Goal: Transaction & Acquisition: Obtain resource

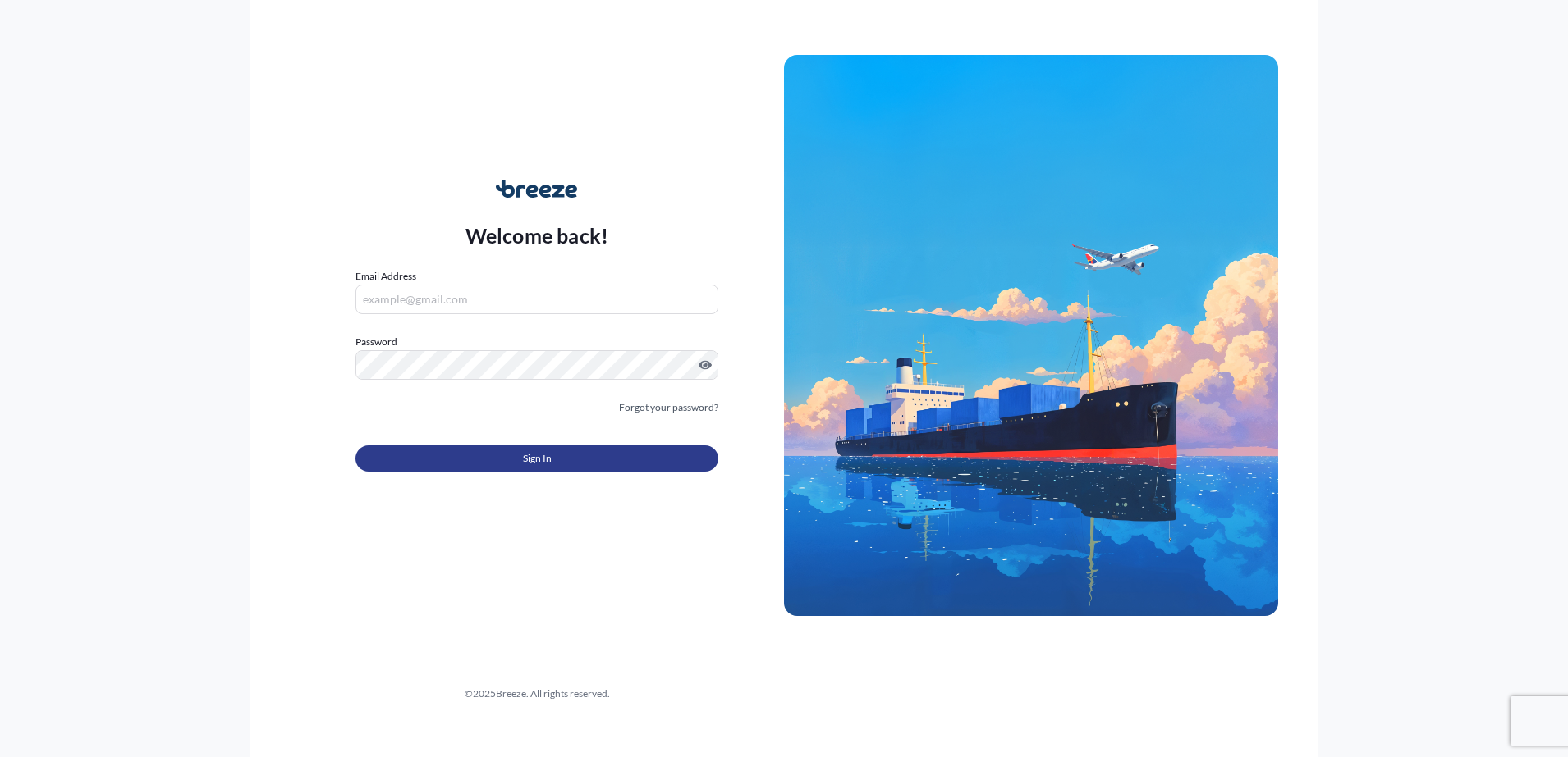
type input "[EMAIL_ADDRESS][DOMAIN_NAME]"
click at [593, 462] on button "Sign In" at bounding box center [537, 458] width 363 height 26
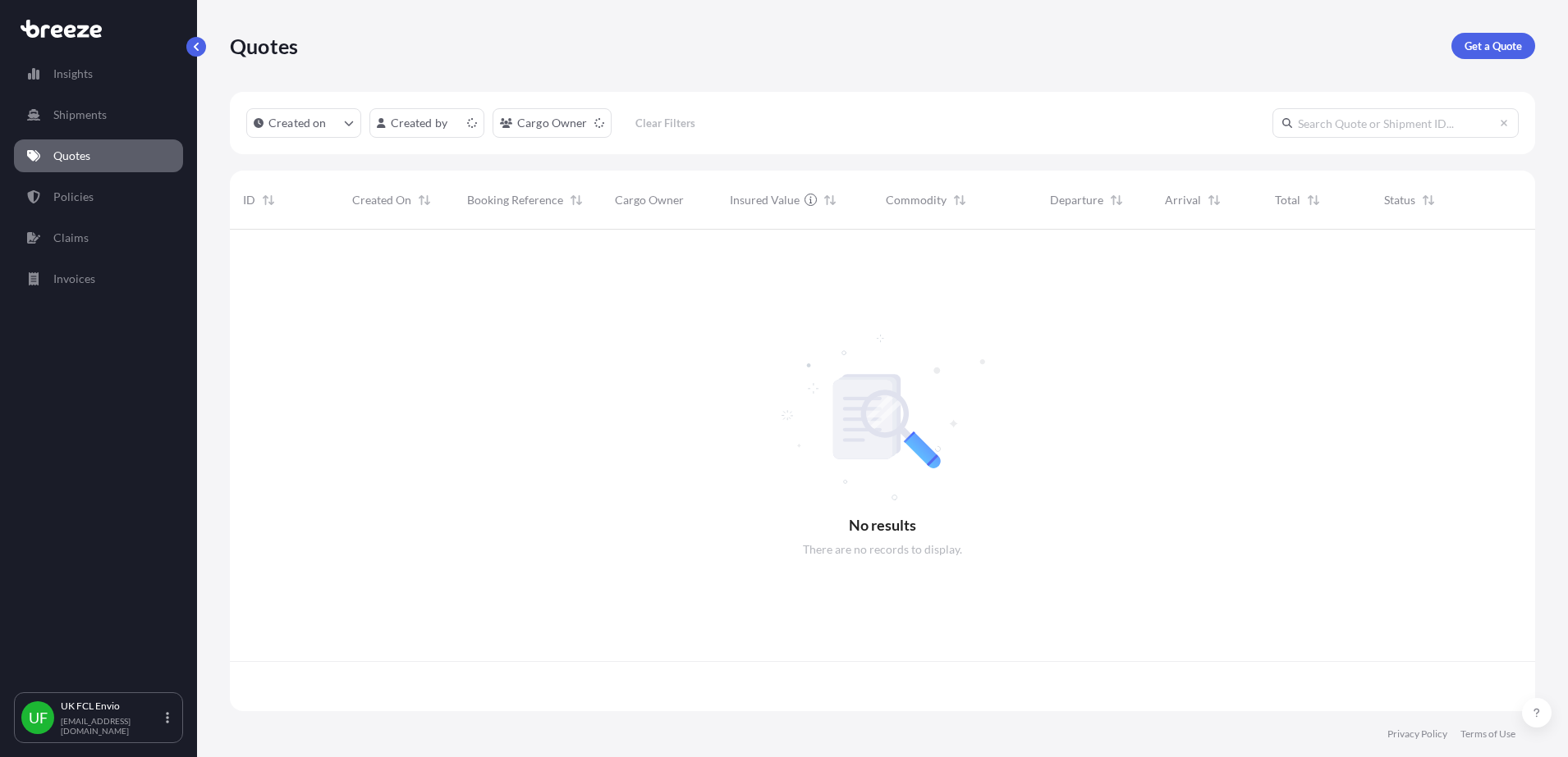
scroll to position [475, 1290]
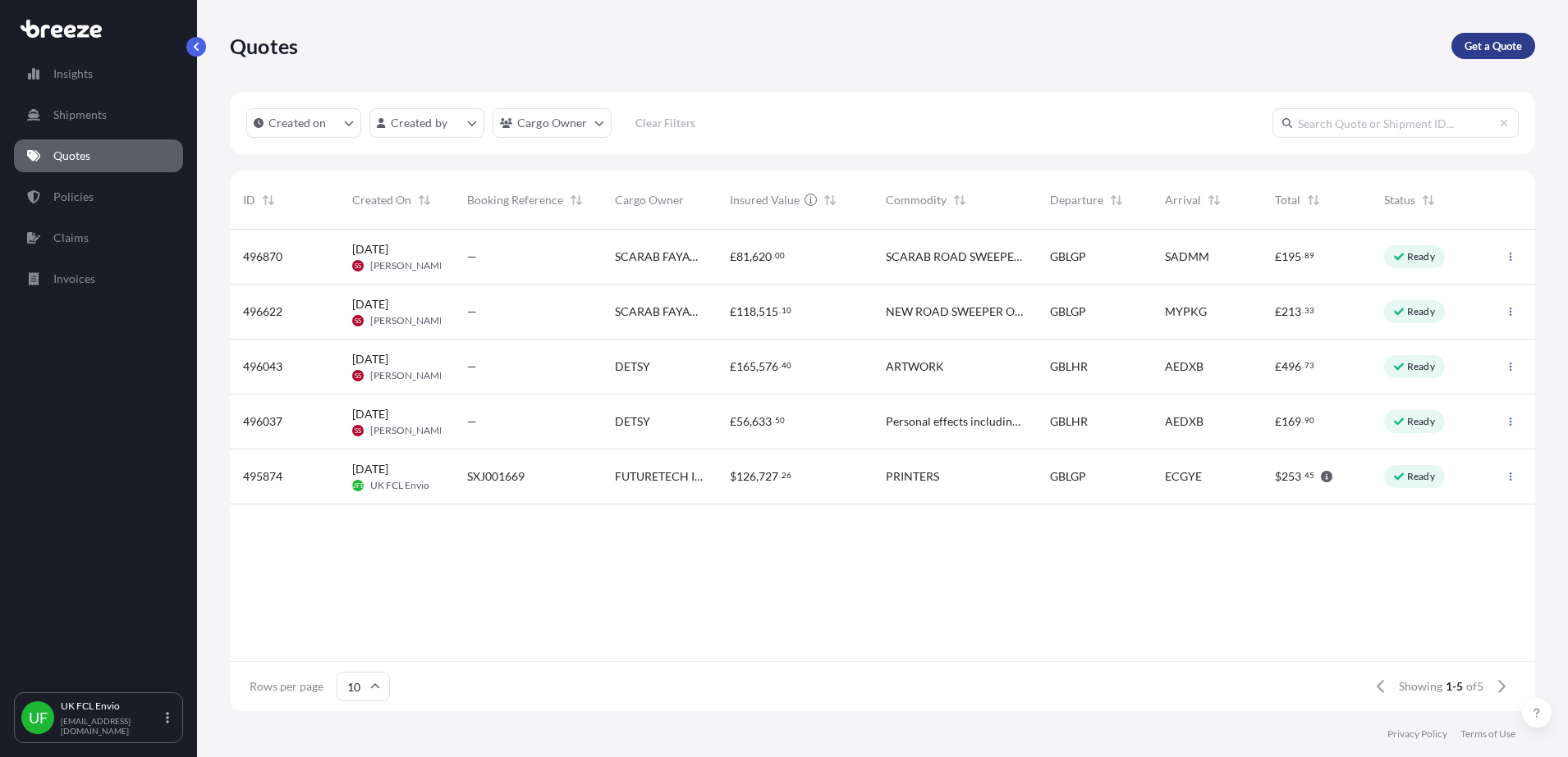
click at [1466, 51] on p "Get a Quote" at bounding box center [1493, 46] width 57 height 16
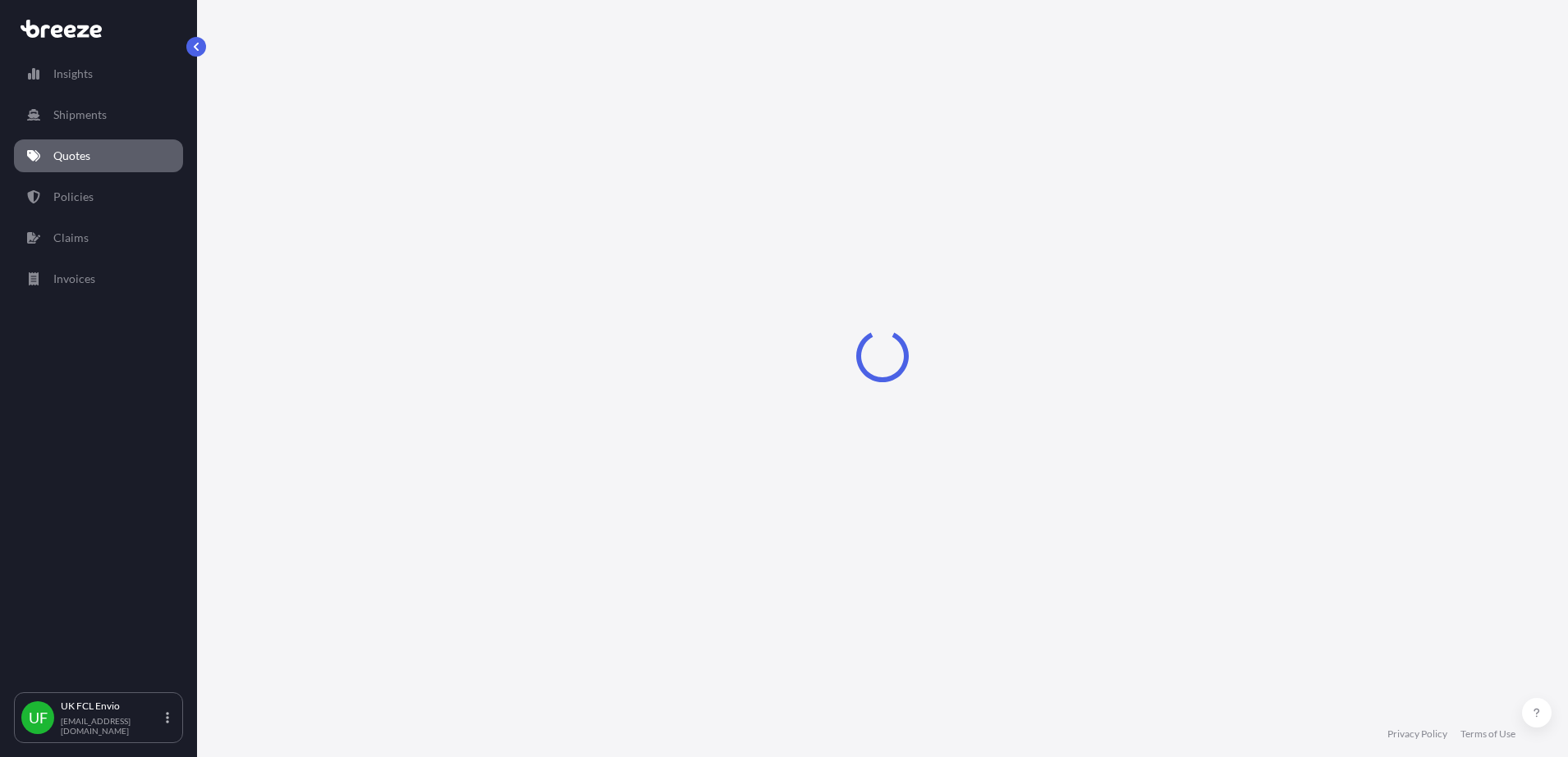
select select "Sea"
select select "1"
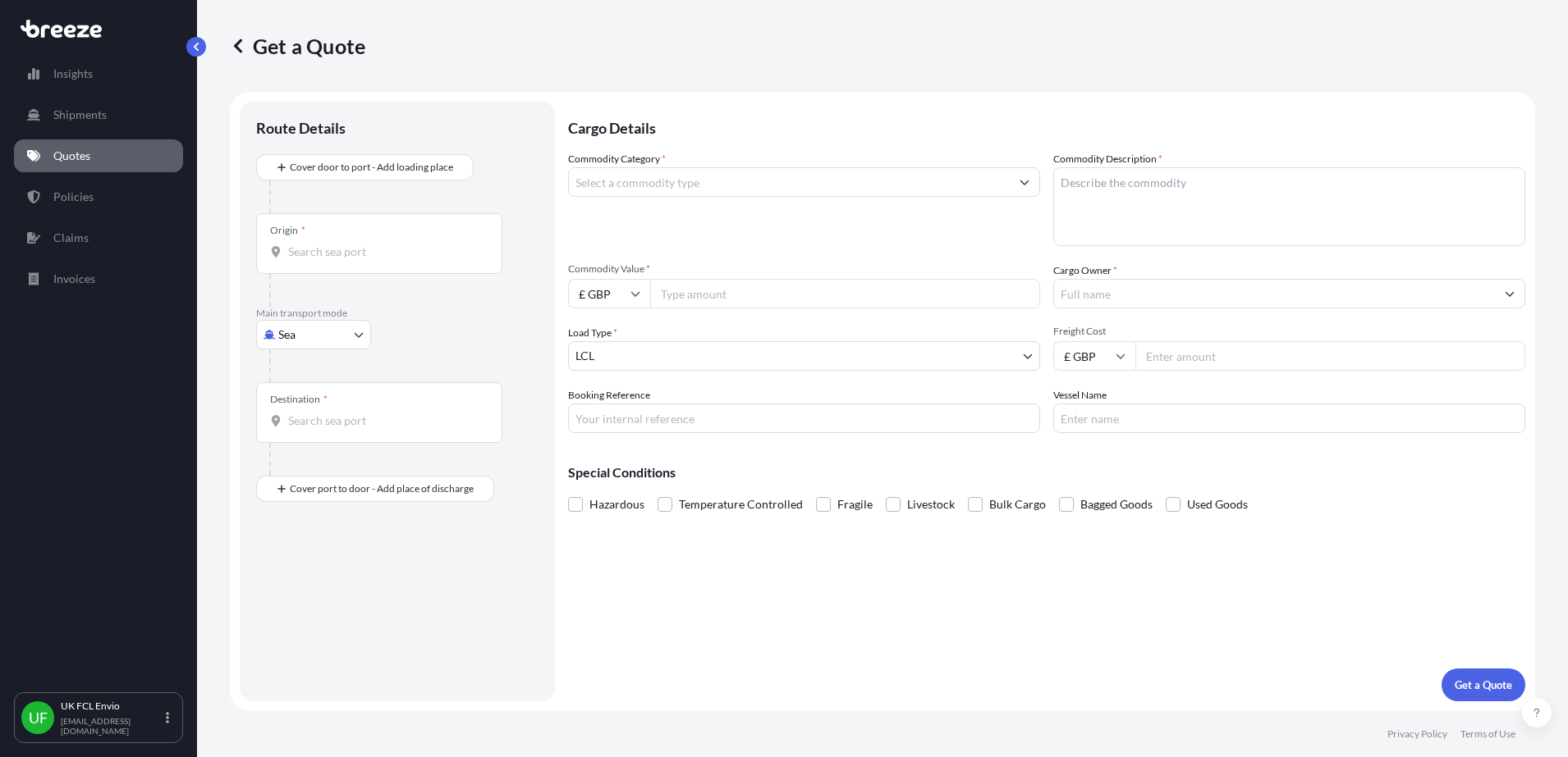
click at [628, 183] on input "Commodity Category *" at bounding box center [789, 182] width 441 height 30
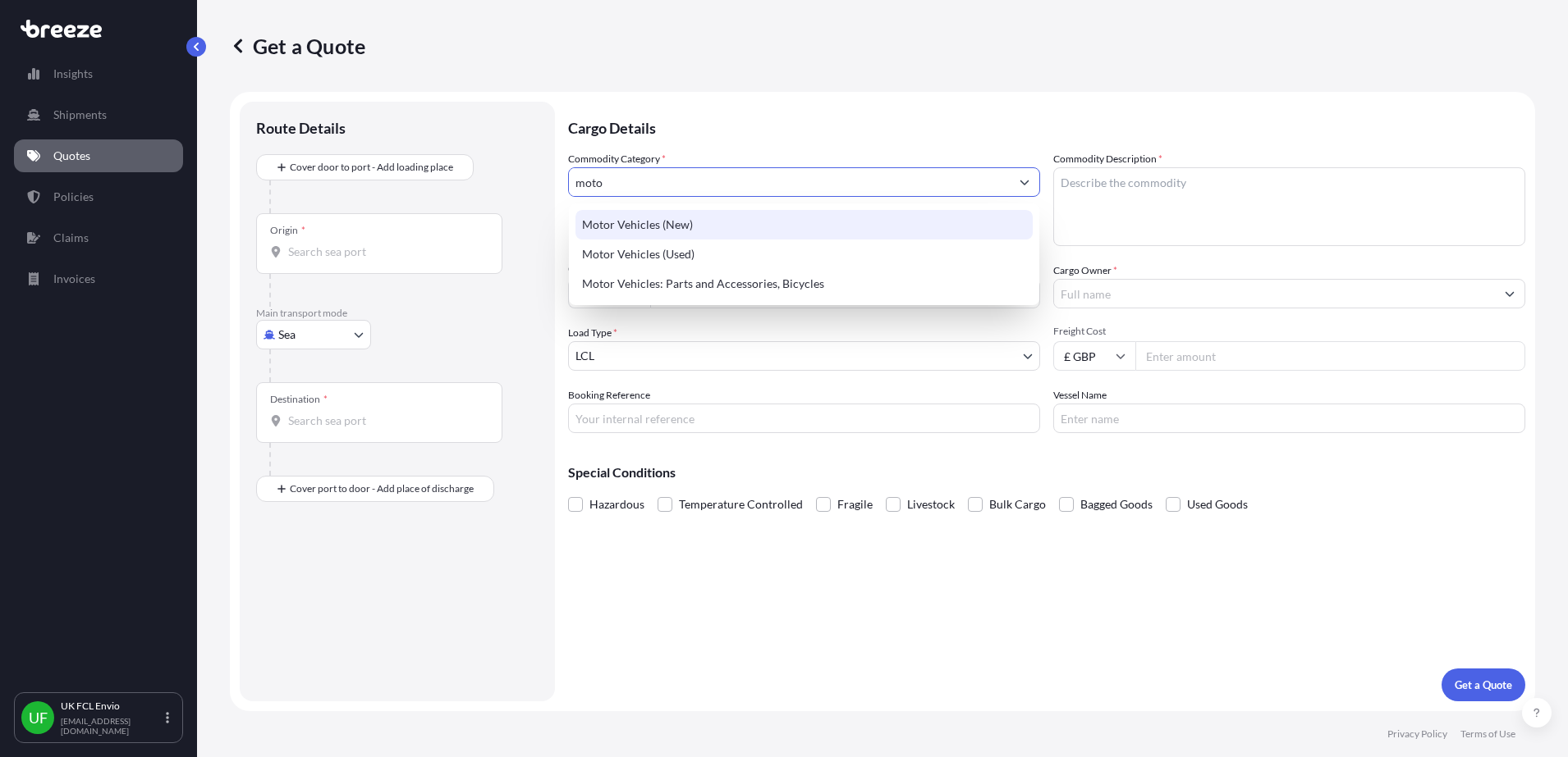
click at [670, 232] on div "Motor Vehicles (New)" at bounding box center [803, 225] width 457 height 30
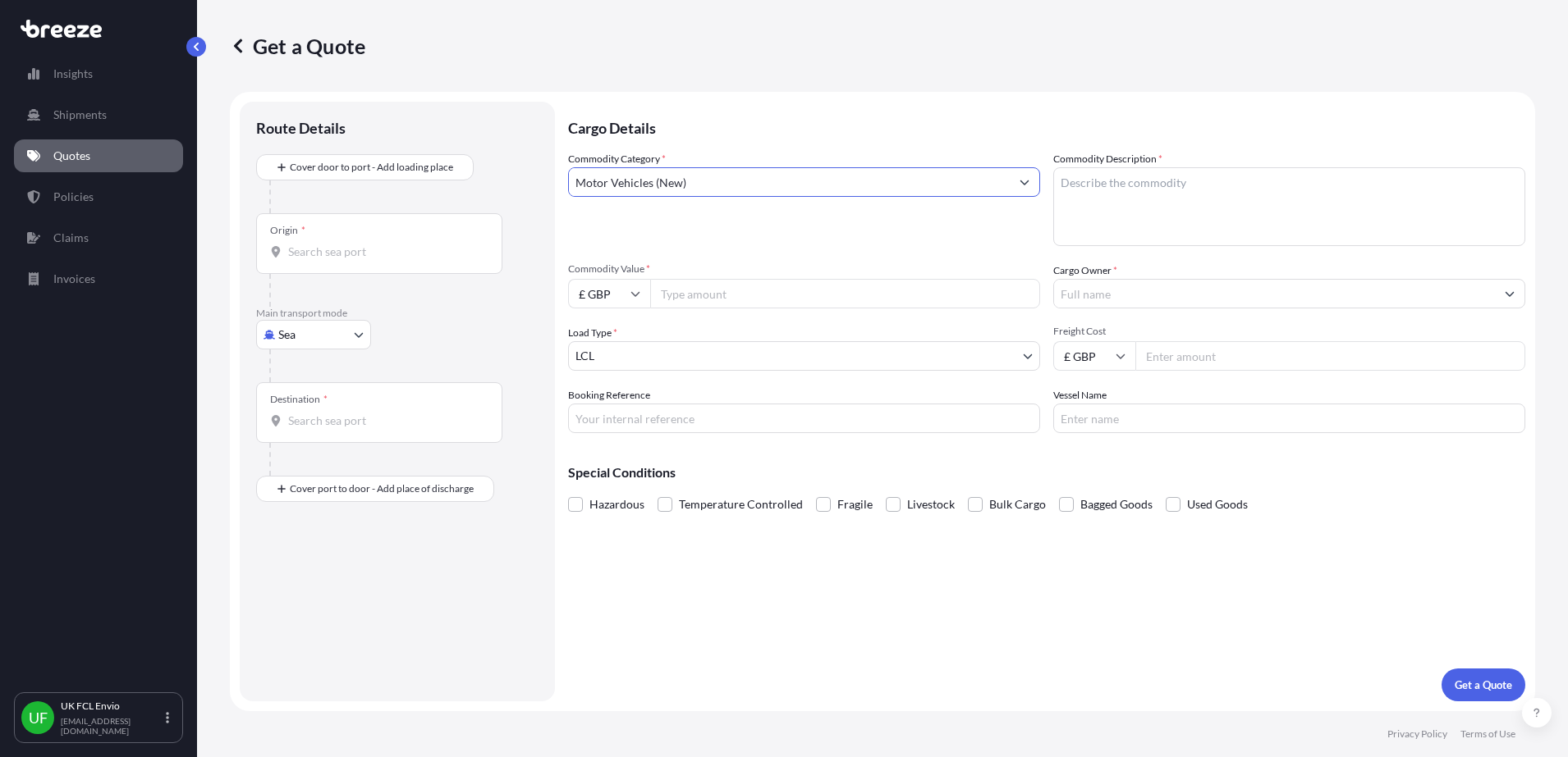
type input "Motor Vehicles (New)"
click at [1166, 189] on textarea "Commodity Description *" at bounding box center [1289, 207] width 472 height 79
type textarea "T"
type textarea "NEW TRIUMPH MOTORCYCLES"
click at [795, 286] on input "Commodity Value *" at bounding box center [845, 294] width 390 height 30
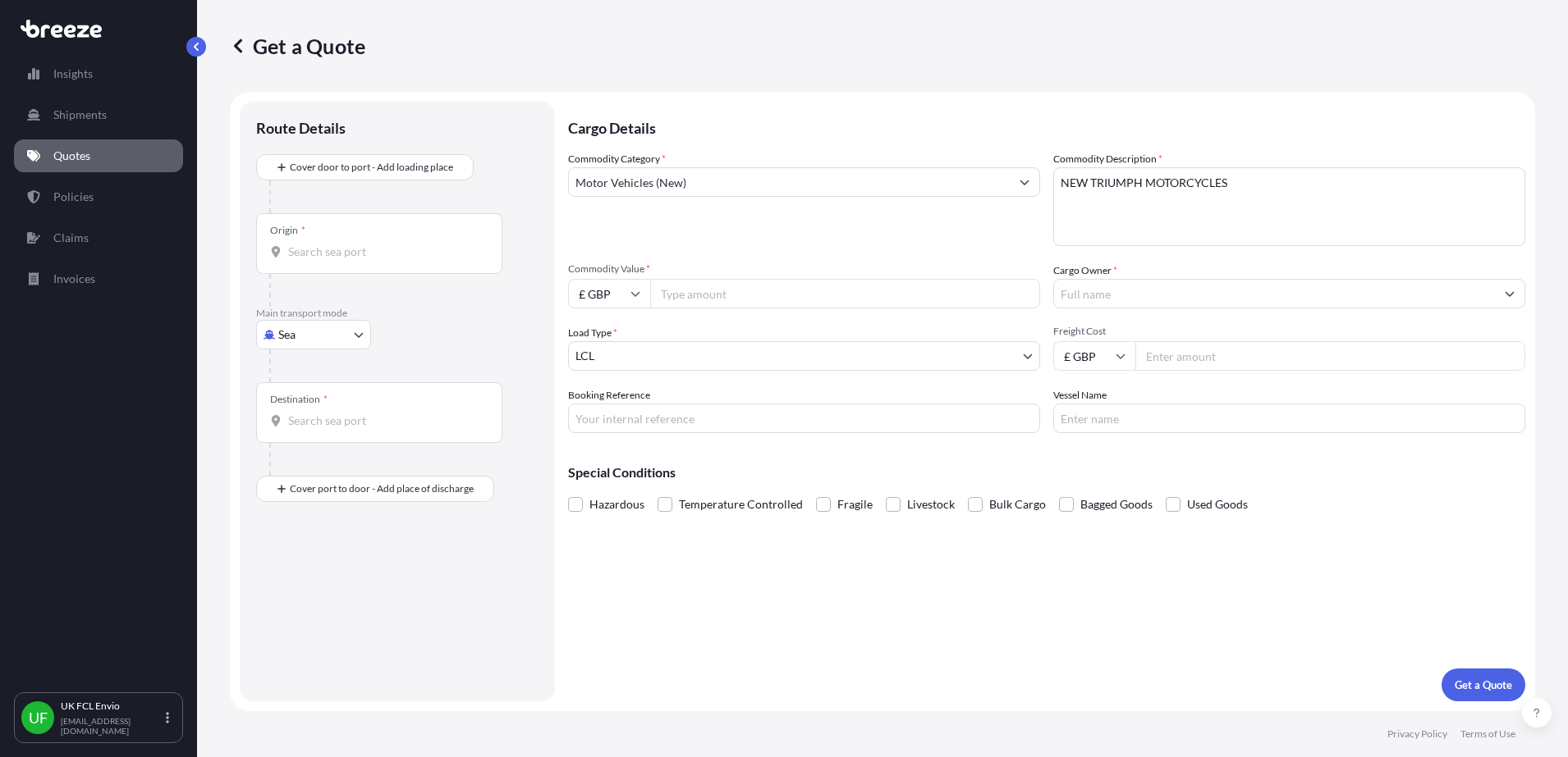
click at [615, 290] on input "£ GBP" at bounding box center [609, 294] width 83 height 30
click at [606, 412] on div "$ USD" at bounding box center [609, 408] width 69 height 31
type input "$ USD"
click at [728, 302] on input "Commodity Value *" at bounding box center [845, 294] width 390 height 30
type input "82313.13"
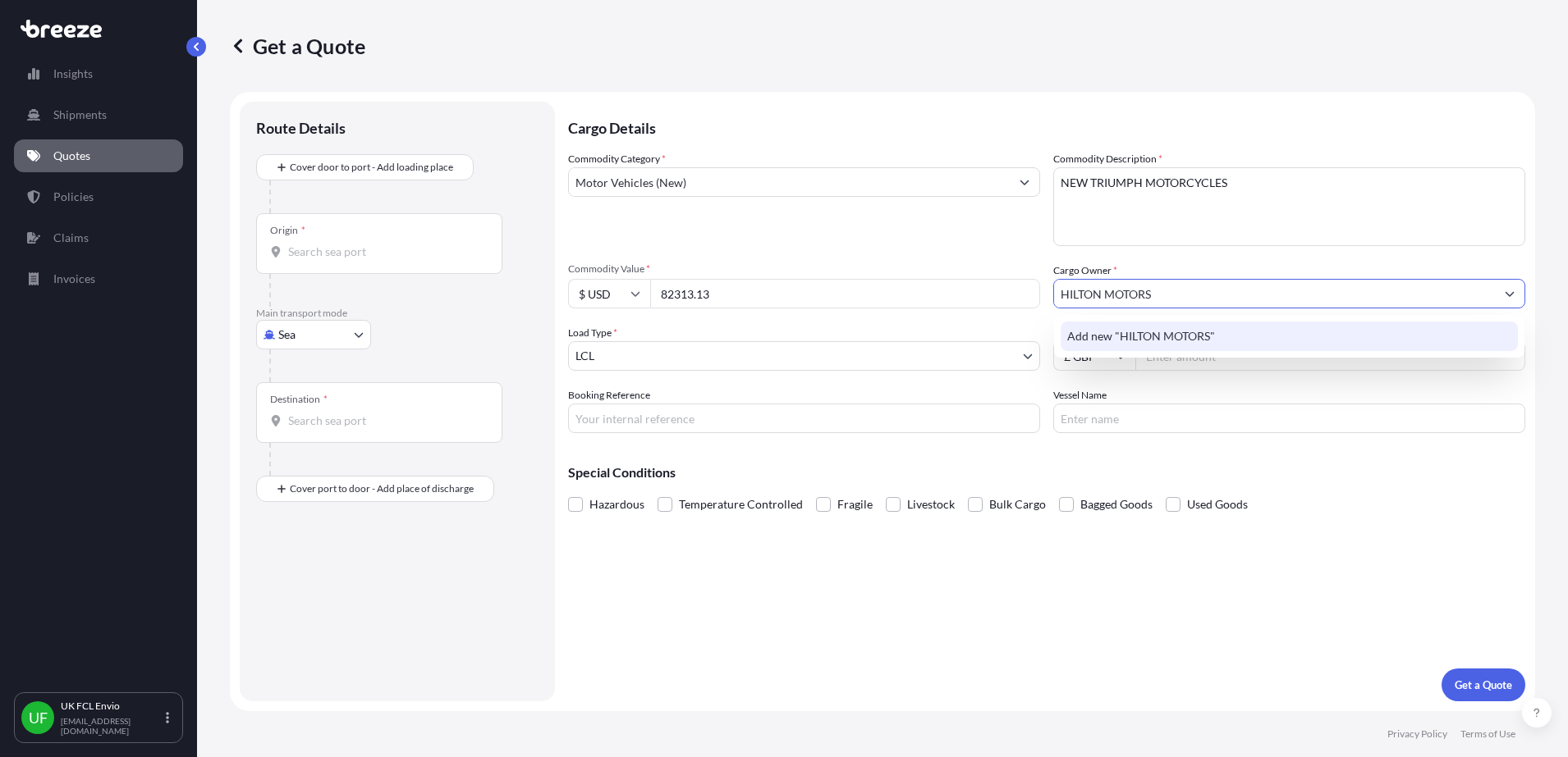
click at [1193, 336] on span "Add new "HILTON MOTORS"" at bounding box center [1141, 336] width 148 height 16
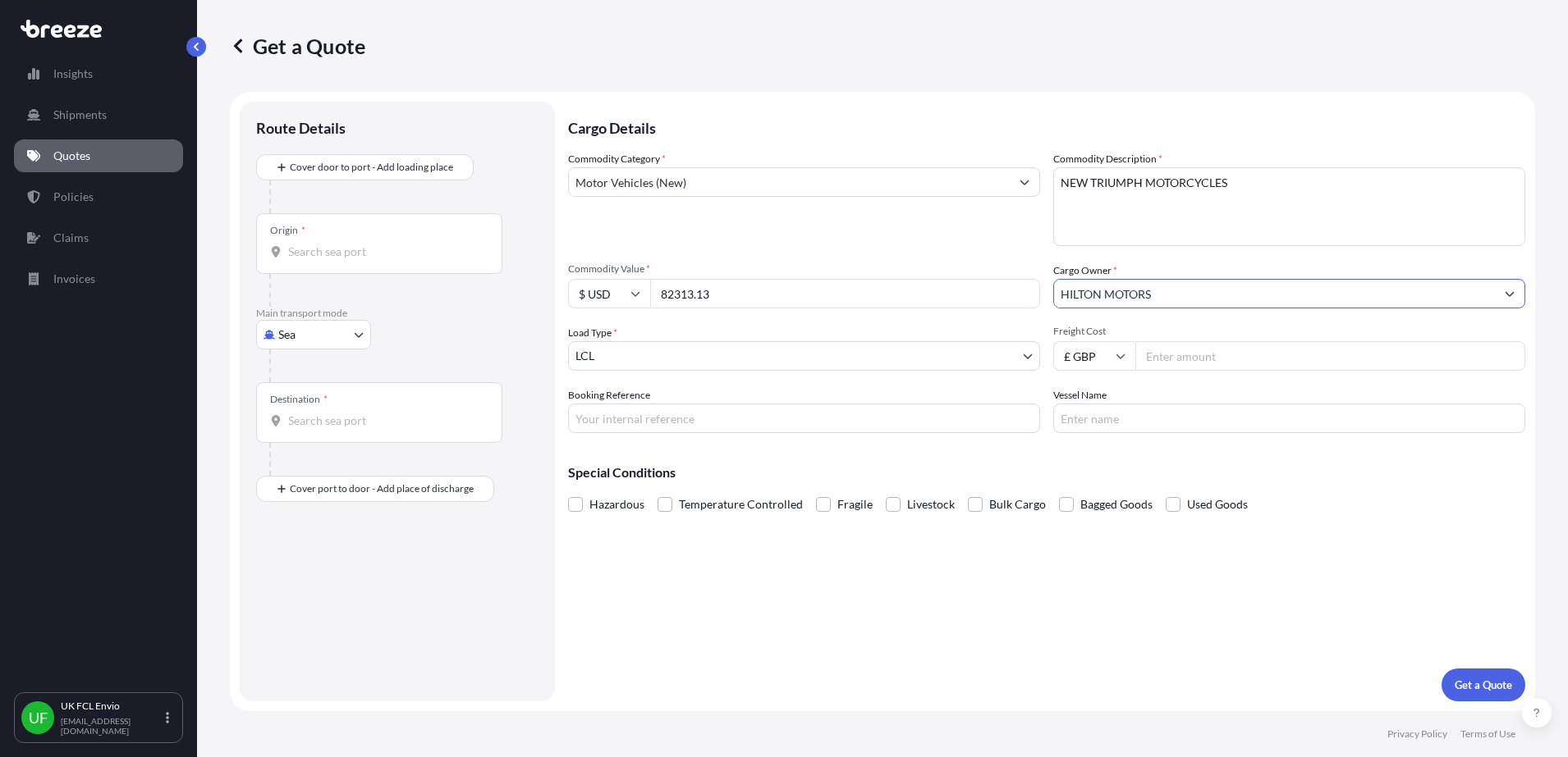
type input "HILTON MOTORS"
click at [762, 358] on body "1 option available. 0 options available. 1 option available. 0 options availabl…" at bounding box center [784, 378] width 1568 height 757
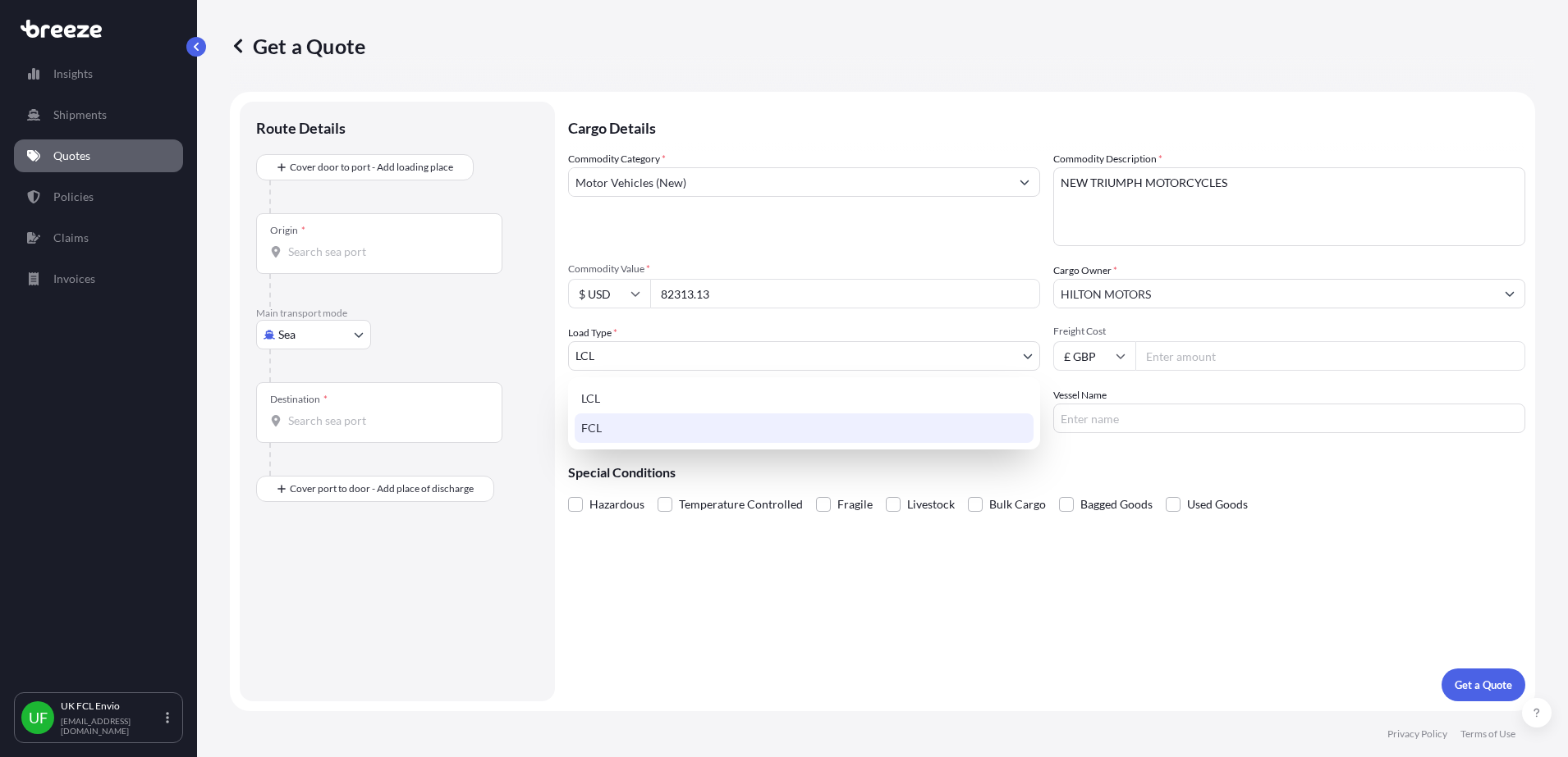
click at [687, 427] on div "FCL" at bounding box center [804, 428] width 459 height 30
select select "2"
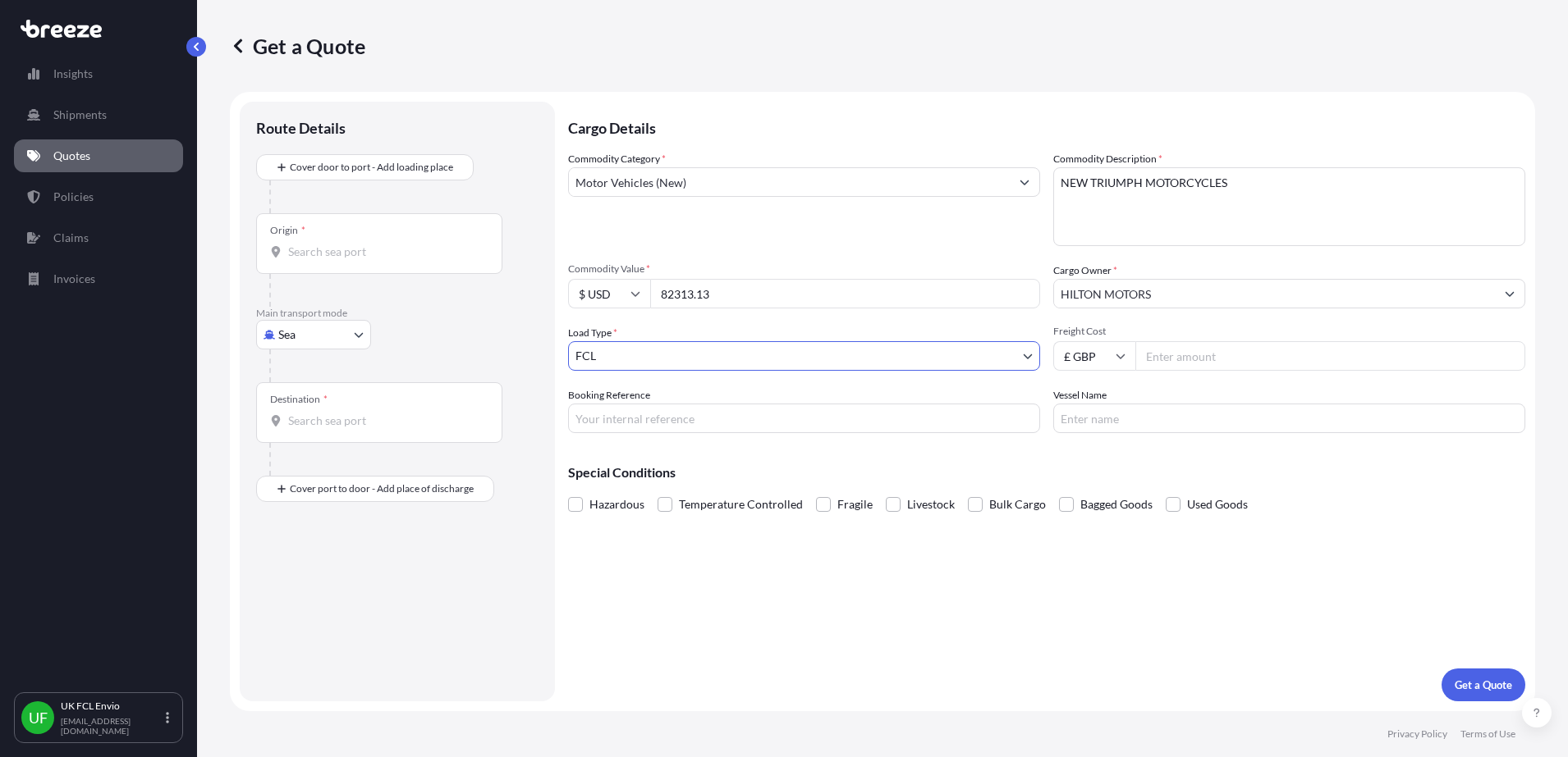
click at [1242, 358] on input "Freight Cost" at bounding box center [1330, 356] width 390 height 30
click at [1263, 364] on input "Freight Cost" at bounding box center [1330, 356] width 390 height 30
type input "1865"
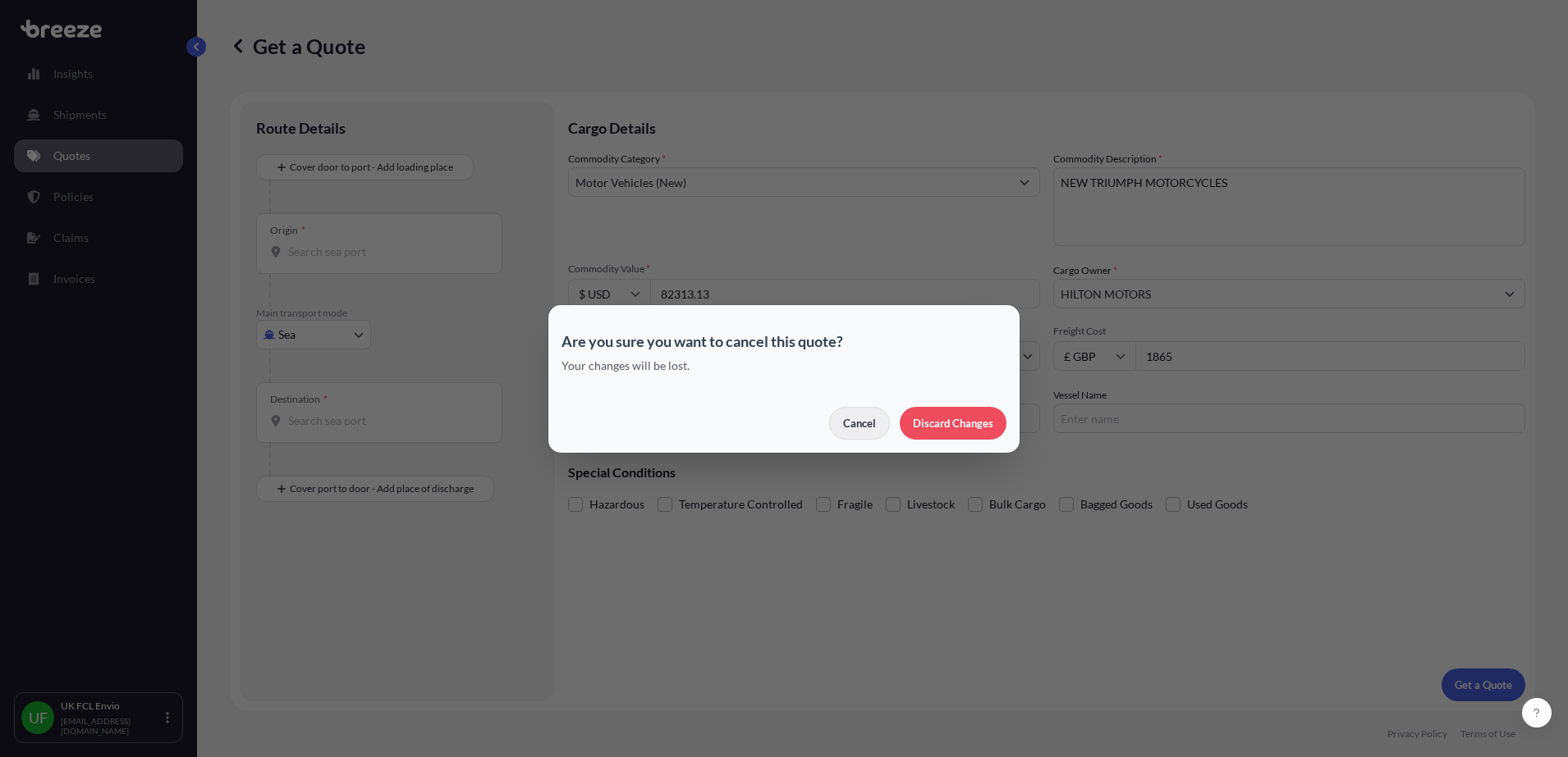
click at [862, 428] on p "Cancel" at bounding box center [860, 423] width 33 height 16
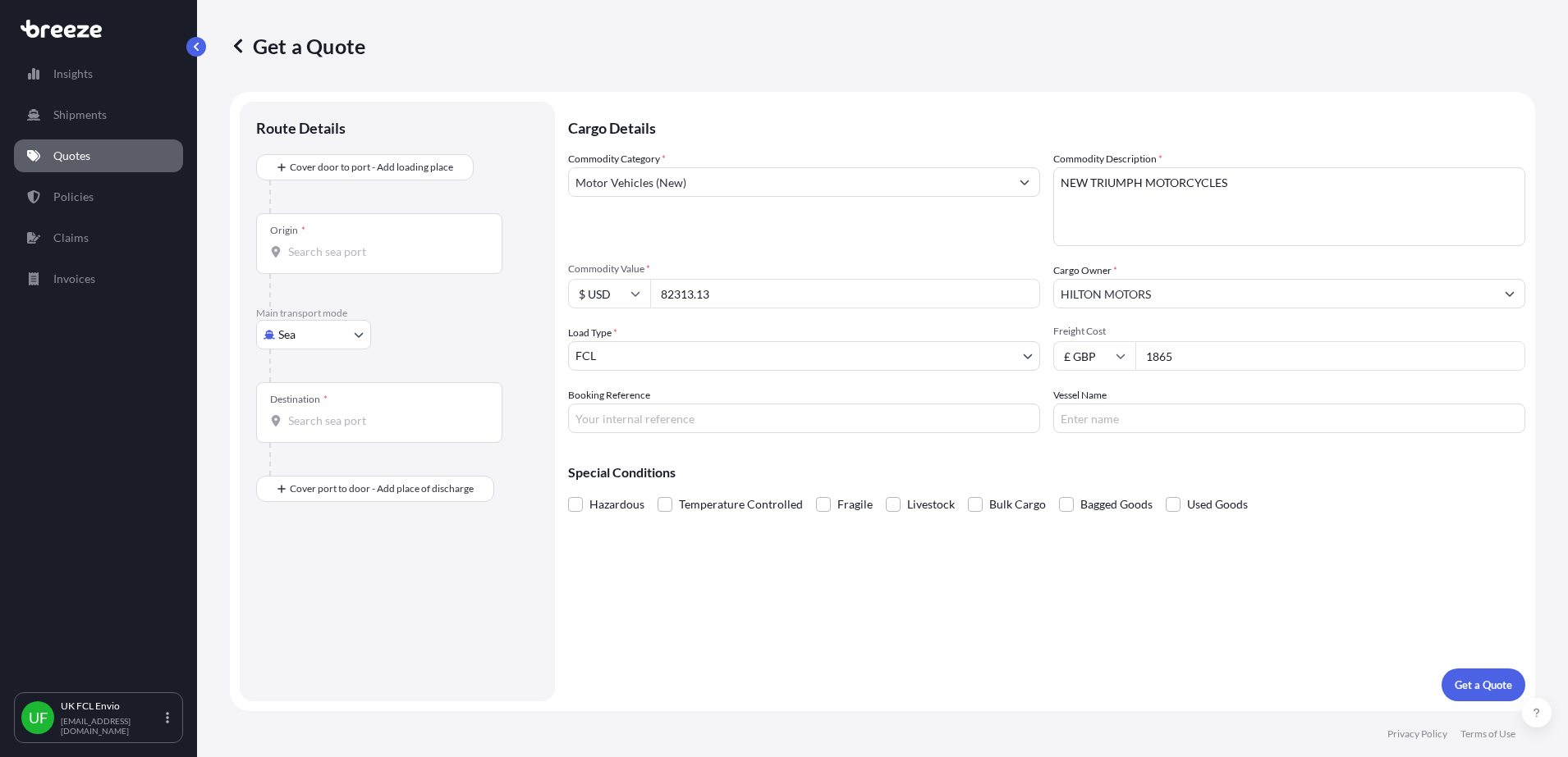
click at [1100, 355] on input "£ GBP" at bounding box center [1094, 356] width 83 height 30
click at [1101, 471] on div "$ USD" at bounding box center [1095, 470] width 69 height 31
type input "$ USD"
click at [775, 433] on div "Cargo Details Commodity Category * Motor Vehicles (New) Commodity Description *…" at bounding box center [1046, 402] width 957 height 600
click at [773, 422] on input "Booking Reference" at bounding box center [803, 418] width 472 height 30
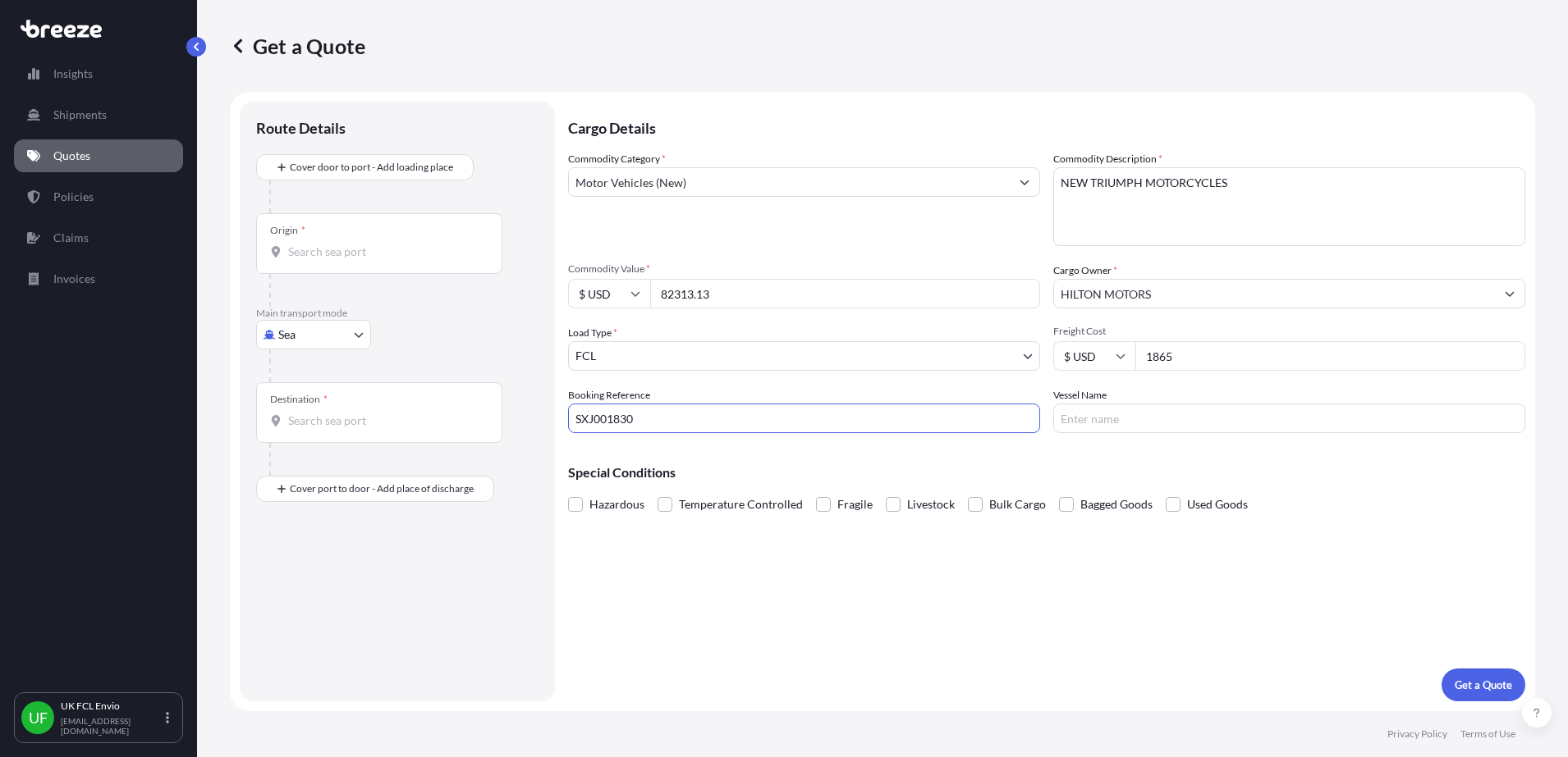
type input "SXJ001830"
type input "CZEC"
click at [341, 245] on input "Origin *" at bounding box center [385, 252] width 194 height 16
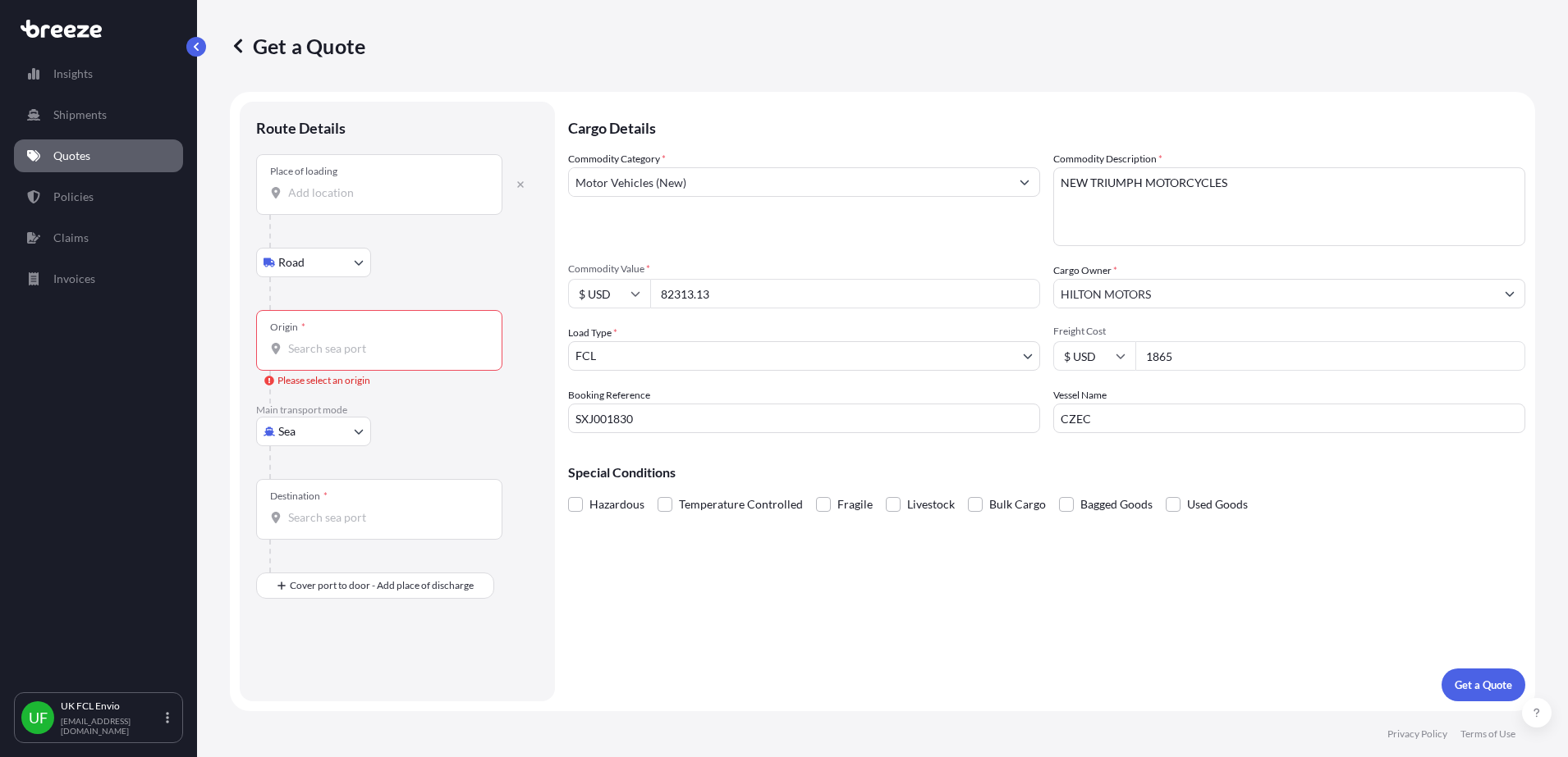
click at [322, 196] on input "Place of loading" at bounding box center [385, 193] width 194 height 16
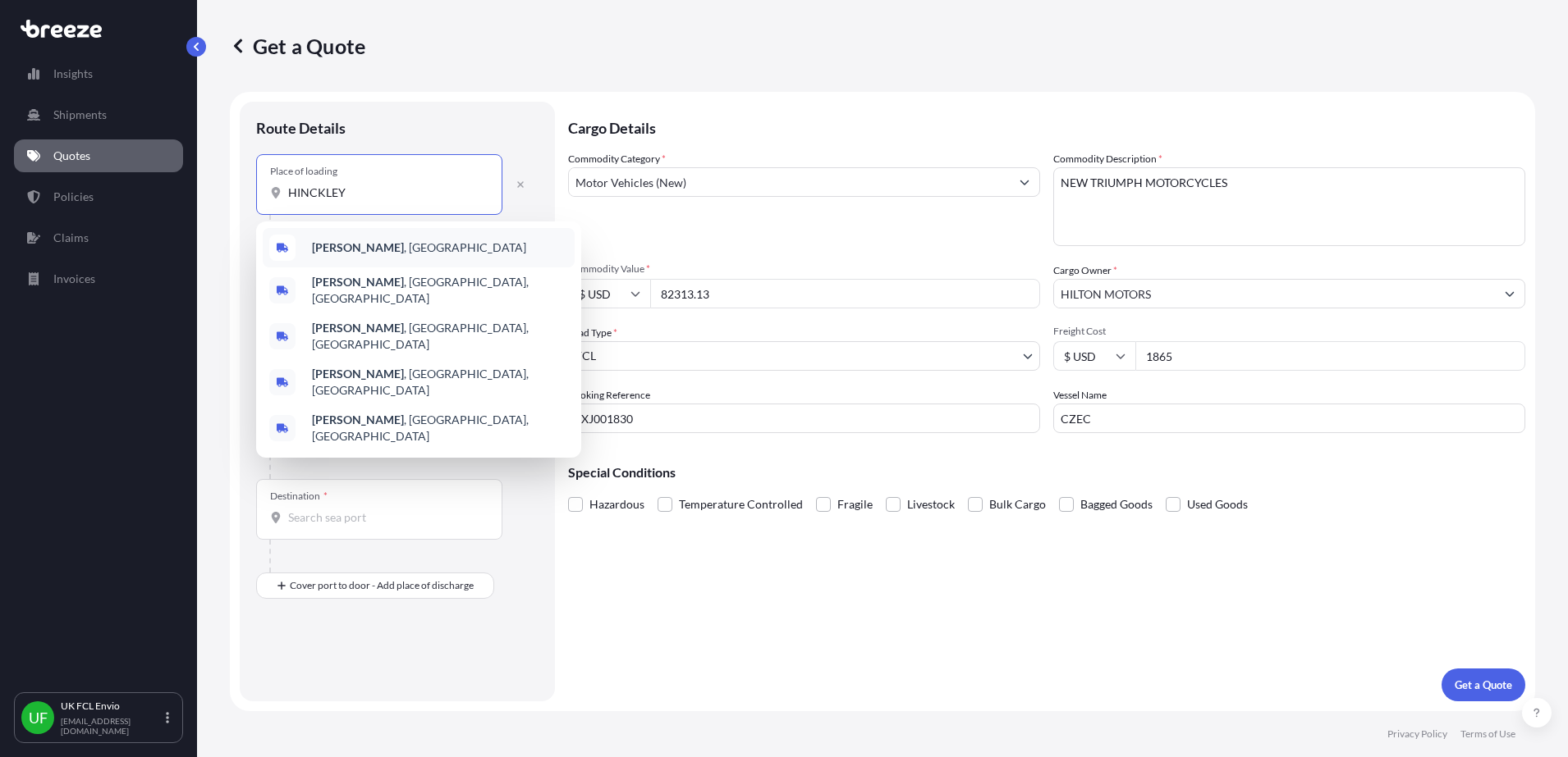
click at [325, 254] on b "[PERSON_NAME]" at bounding box center [357, 247] width 92 height 14
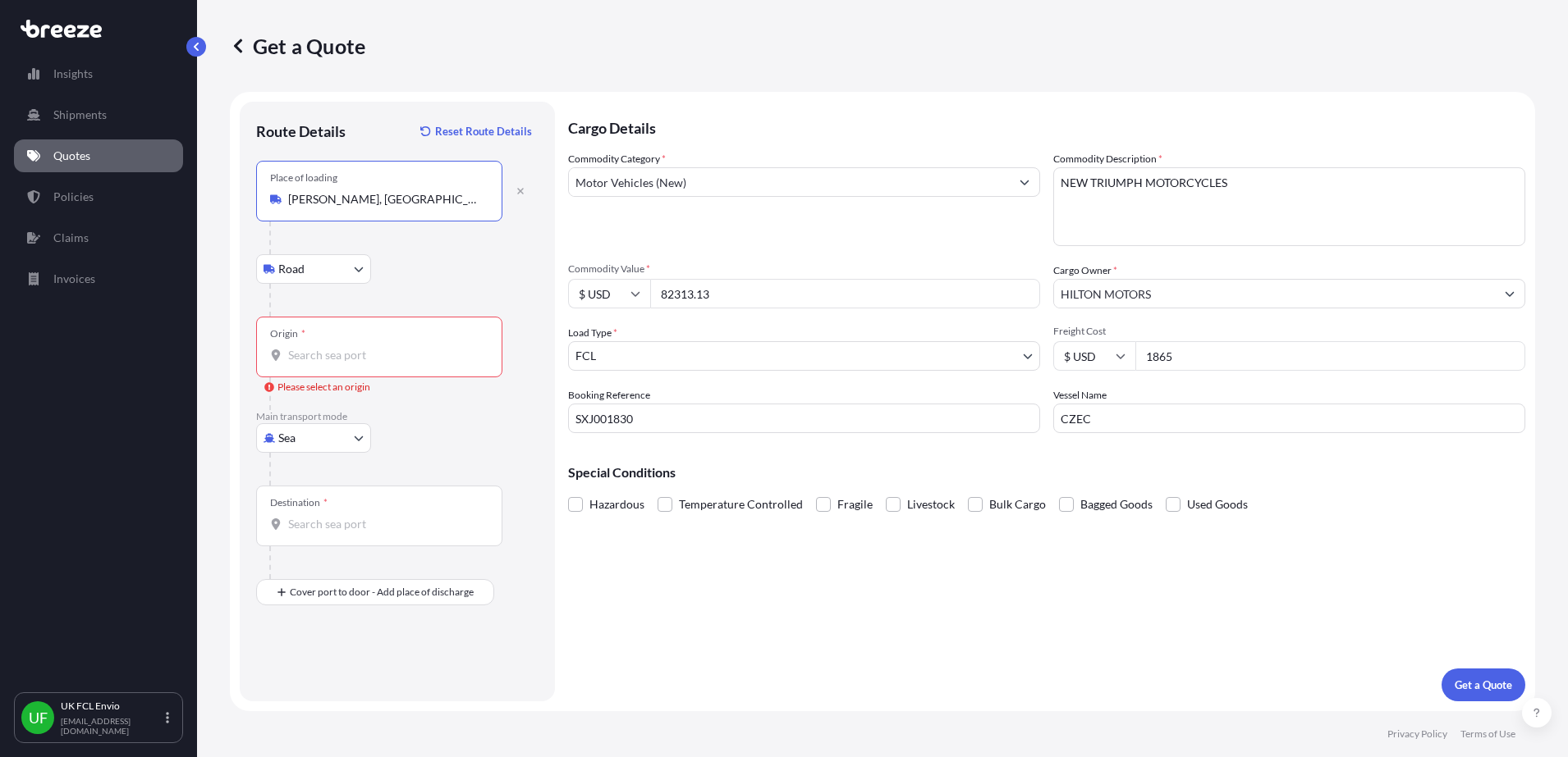
type input "[PERSON_NAME], [GEOGRAPHIC_DATA]"
click at [322, 355] on input "Origin * Please select an origin" at bounding box center [385, 355] width 194 height 16
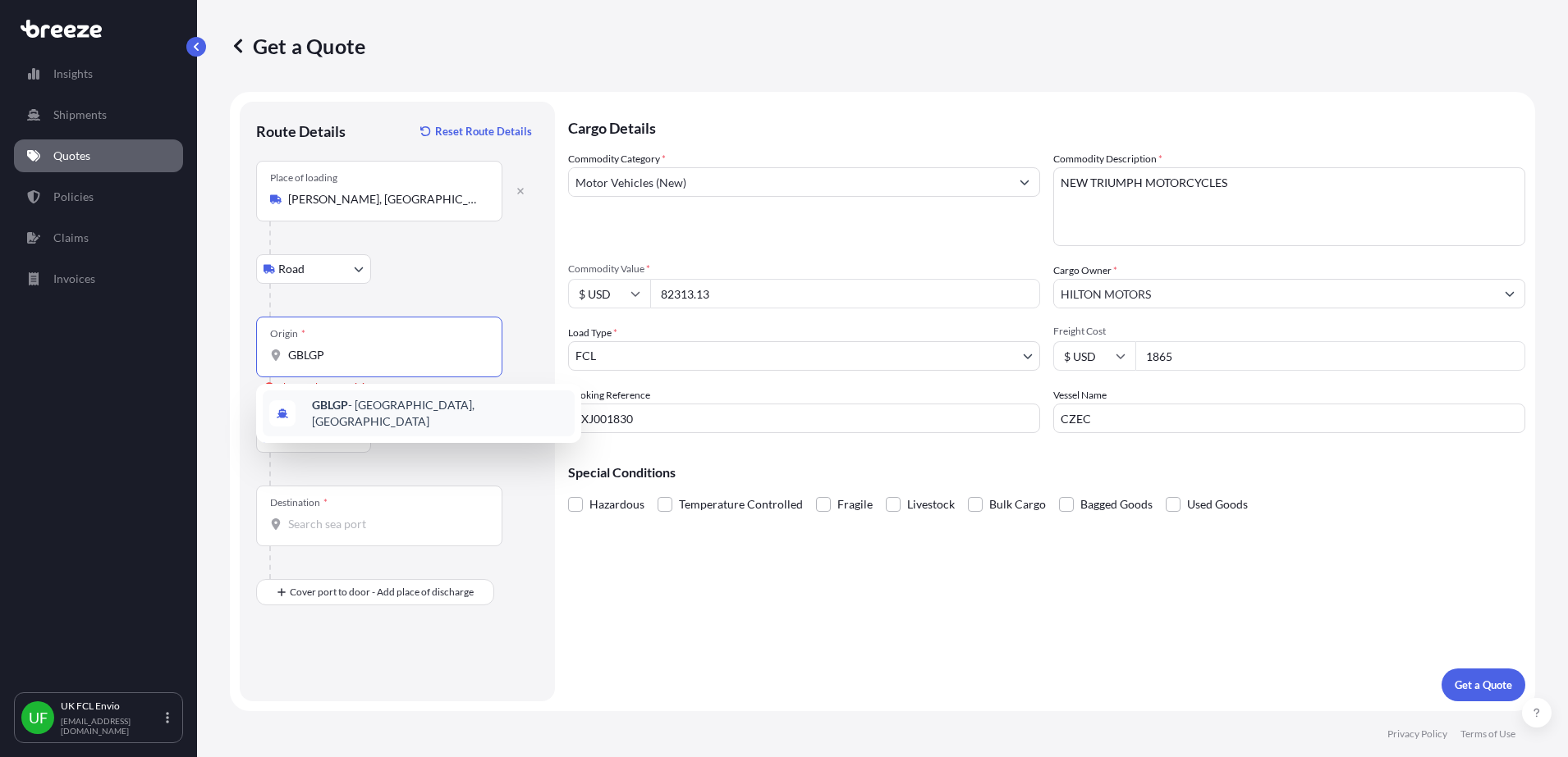
click at [327, 410] on b "GBLGP" at bounding box center [330, 404] width 36 height 14
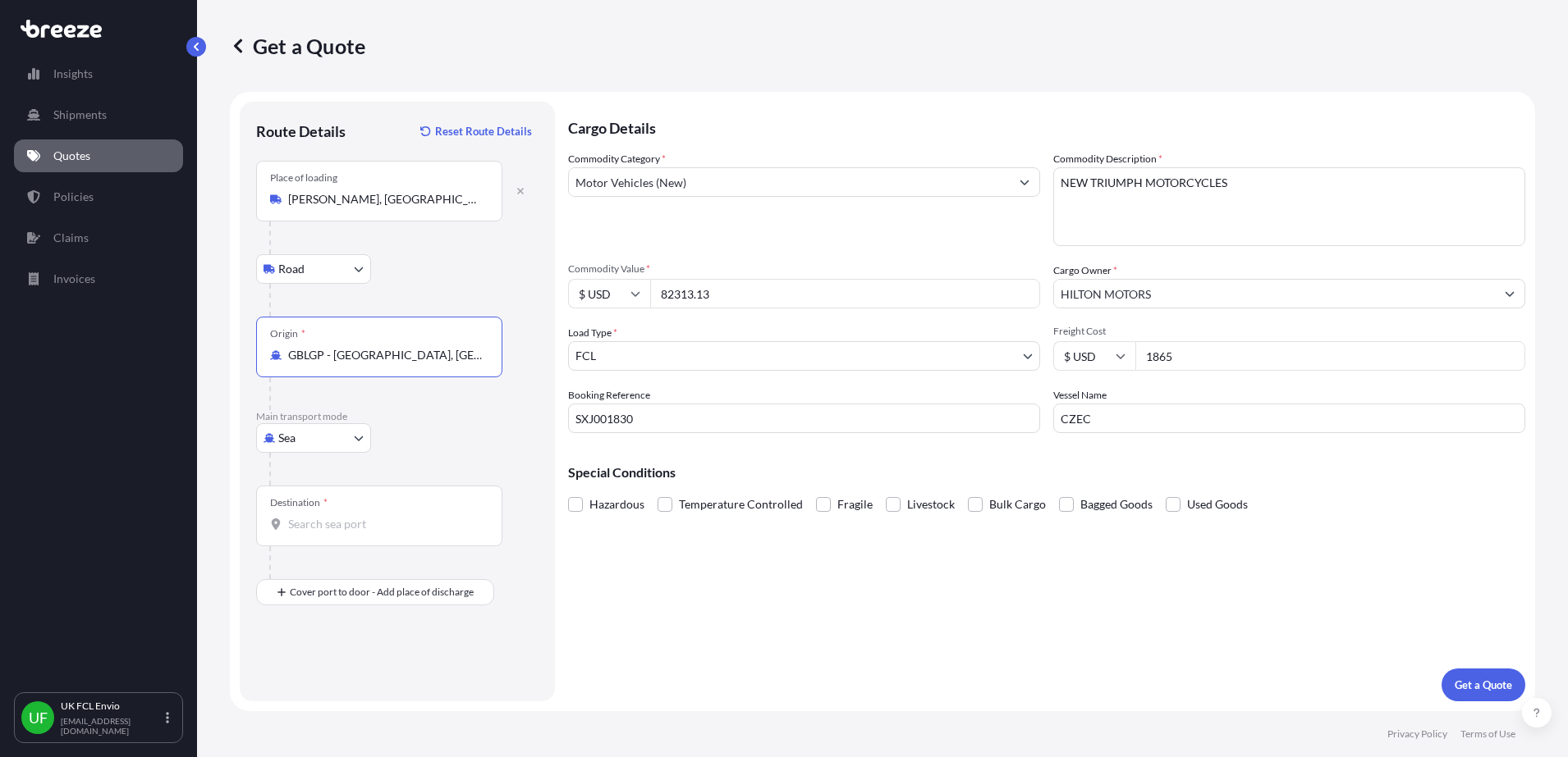
type input "GBLGP - [GEOGRAPHIC_DATA], [GEOGRAPHIC_DATA]"
click at [333, 533] on div "Destination *" at bounding box center [379, 516] width 247 height 61
click at [333, 532] on input "Destination *" at bounding box center [385, 524] width 194 height 16
click at [331, 576] on b "UYMVD" at bounding box center [333, 573] width 43 height 14
type input "UYMVD - [GEOGRAPHIC_DATA], [GEOGRAPHIC_DATA]"
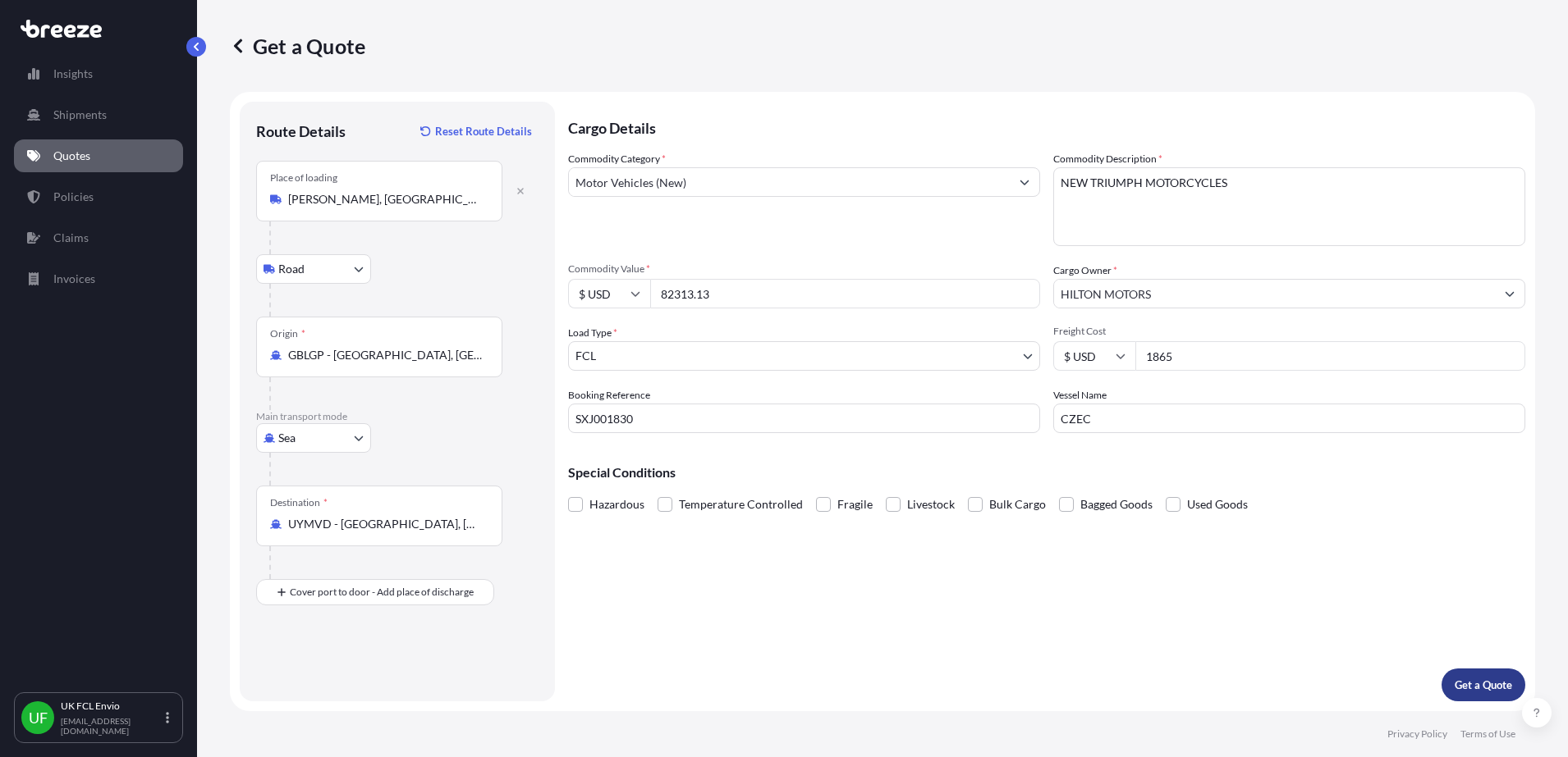
click at [1479, 690] on p "Get a Quote" at bounding box center [1483, 685] width 57 height 16
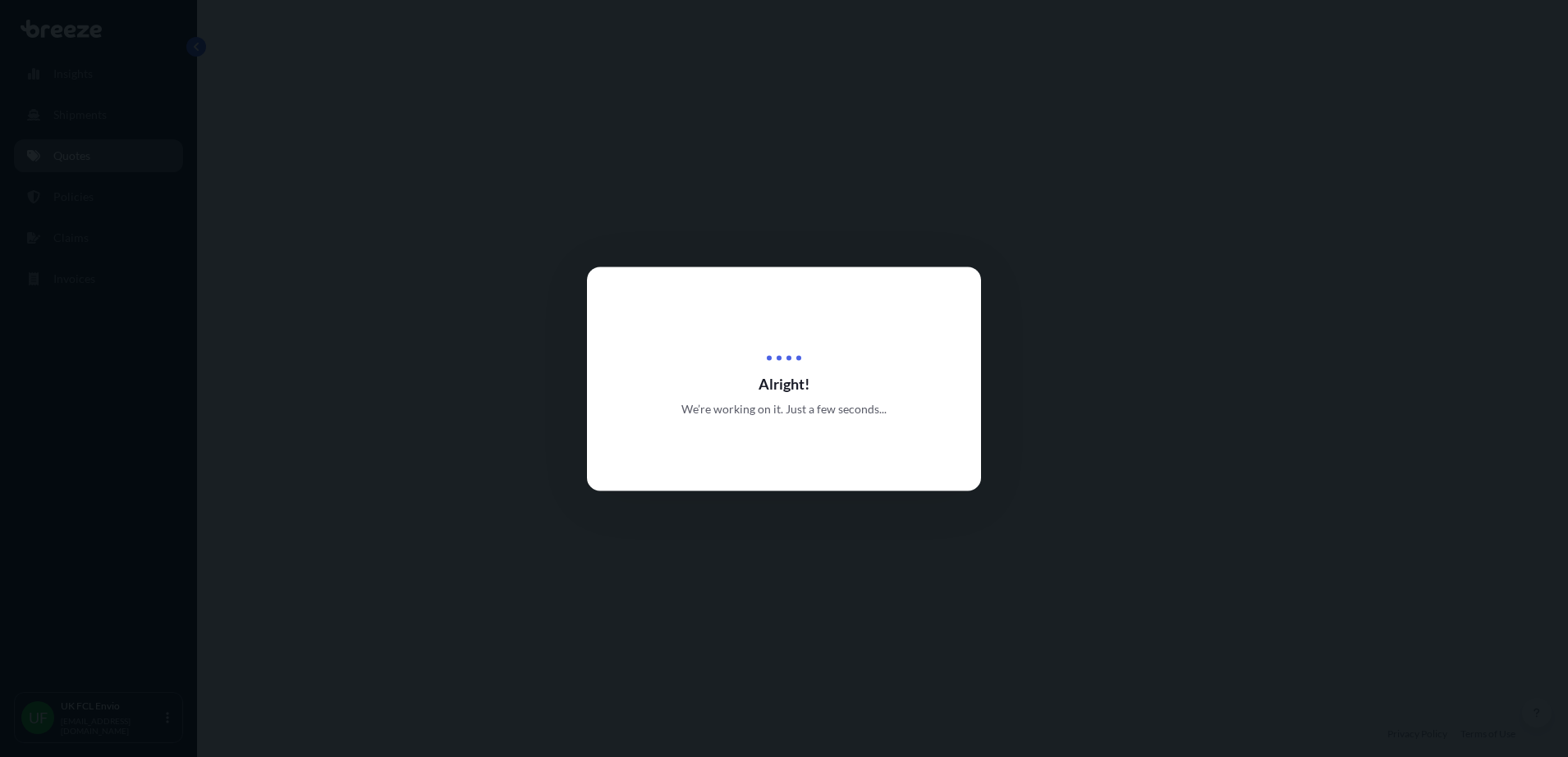
select select "Road"
select select "Sea"
select select "2"
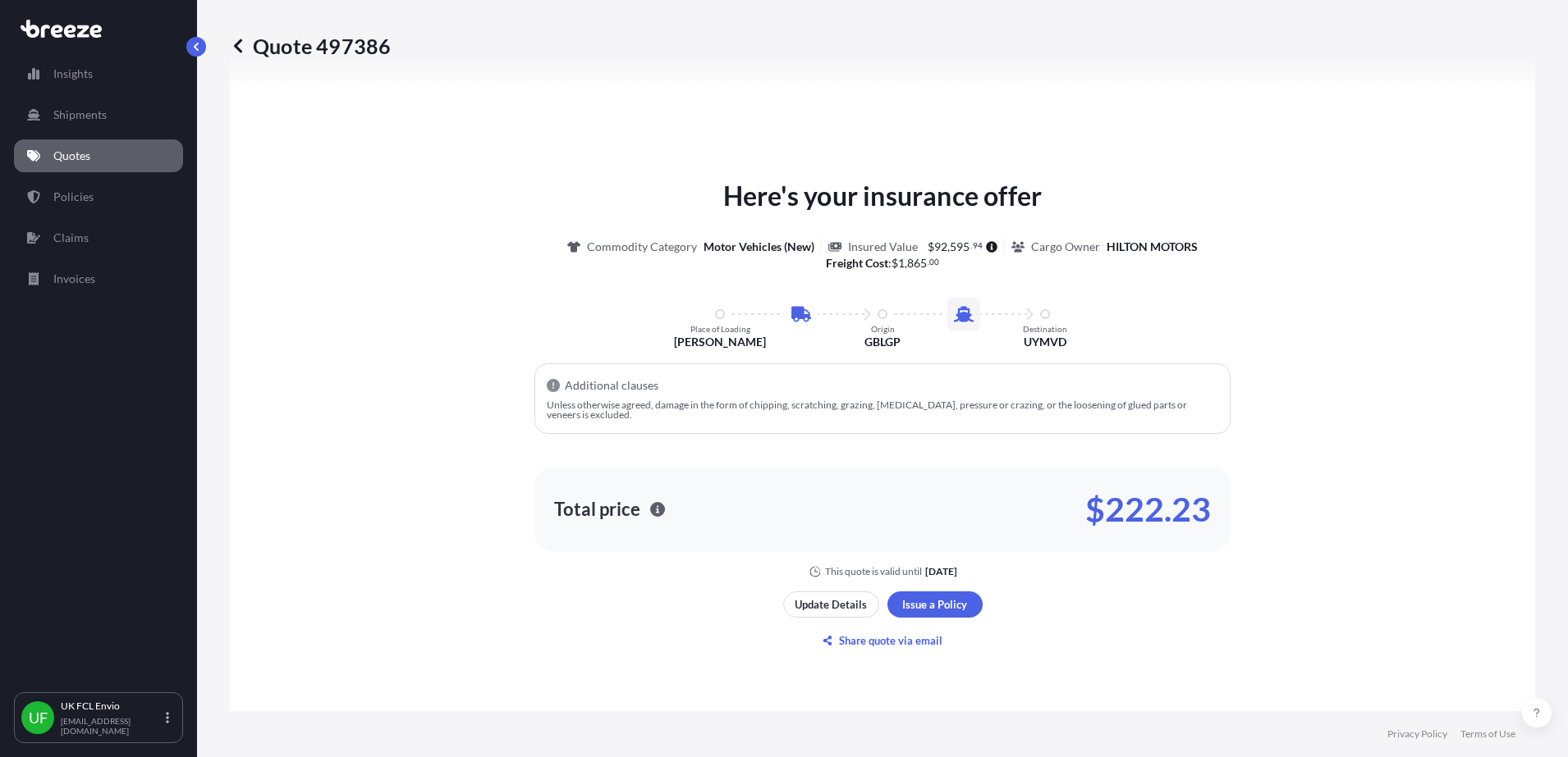
scroll to position [765, 0]
